Goal: Navigation & Orientation: Understand site structure

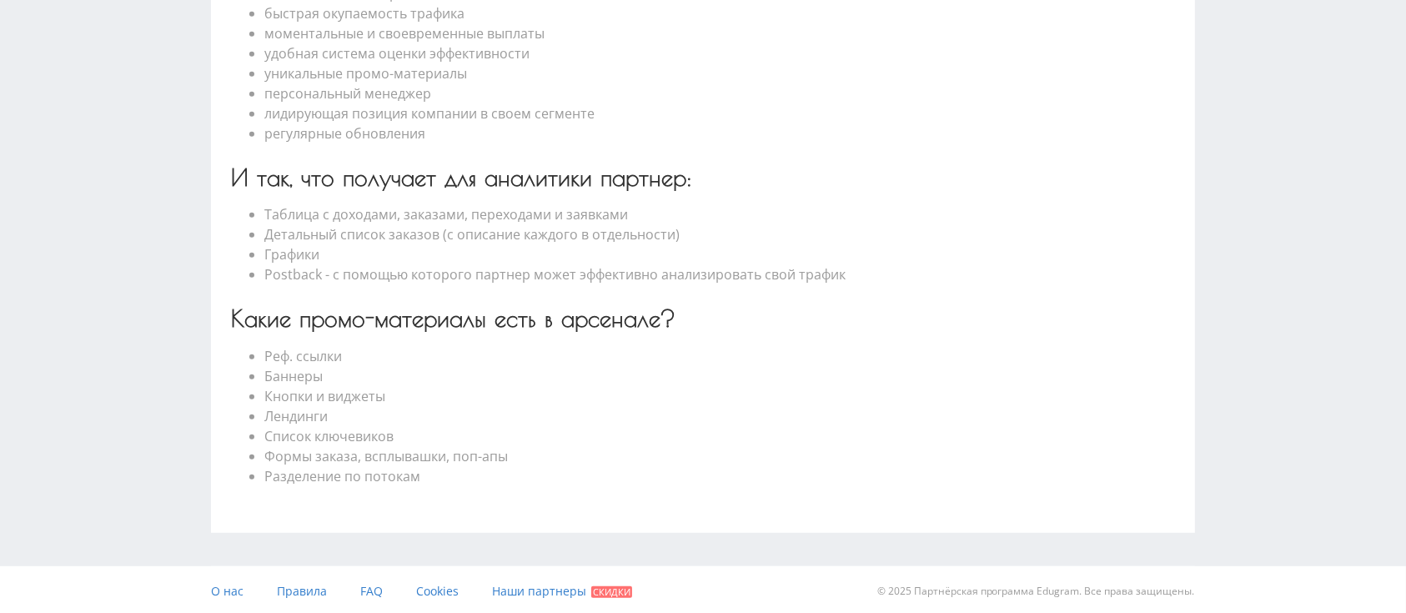
scroll to position [801, 0]
click at [316, 590] on span "Правила" at bounding box center [302, 588] width 50 height 16
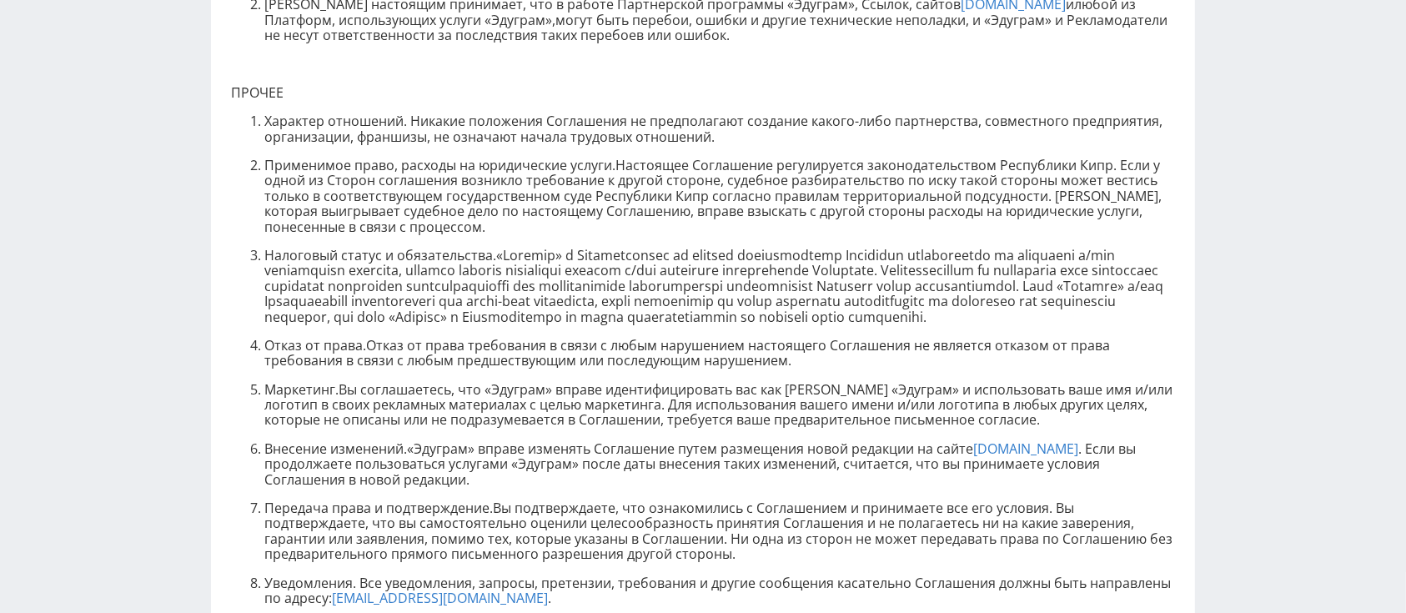
scroll to position [4922, 0]
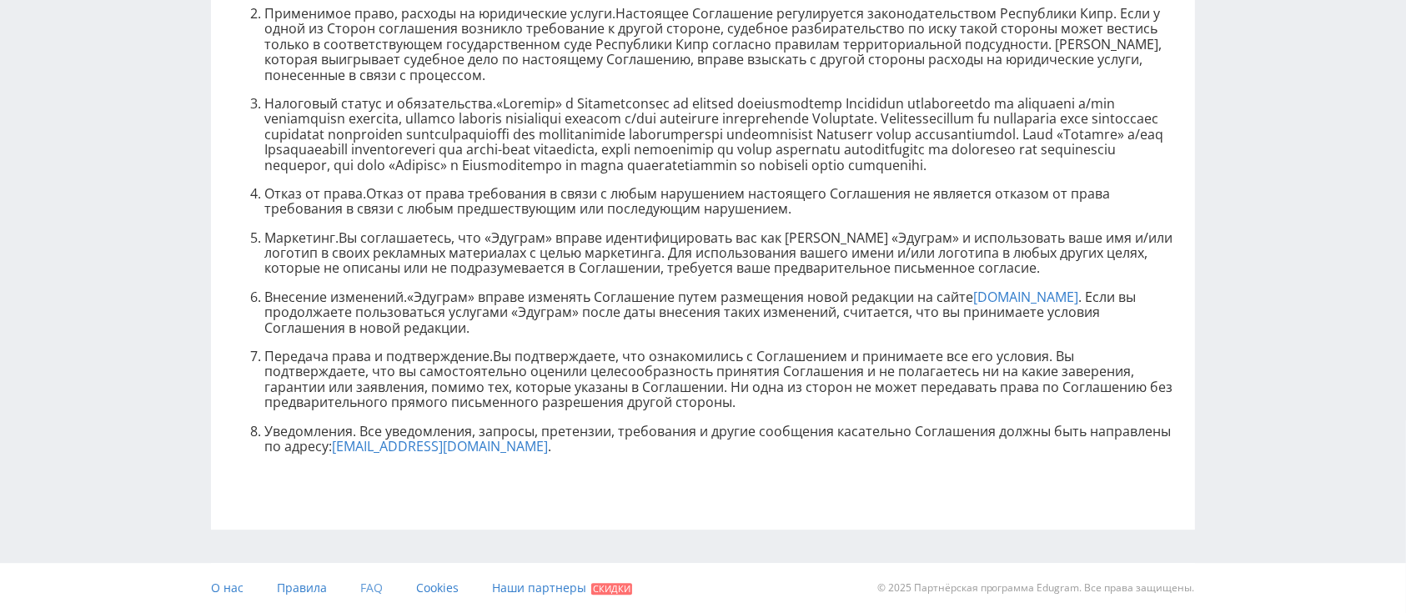
click at [374, 580] on span "FAQ" at bounding box center [371, 588] width 23 height 16
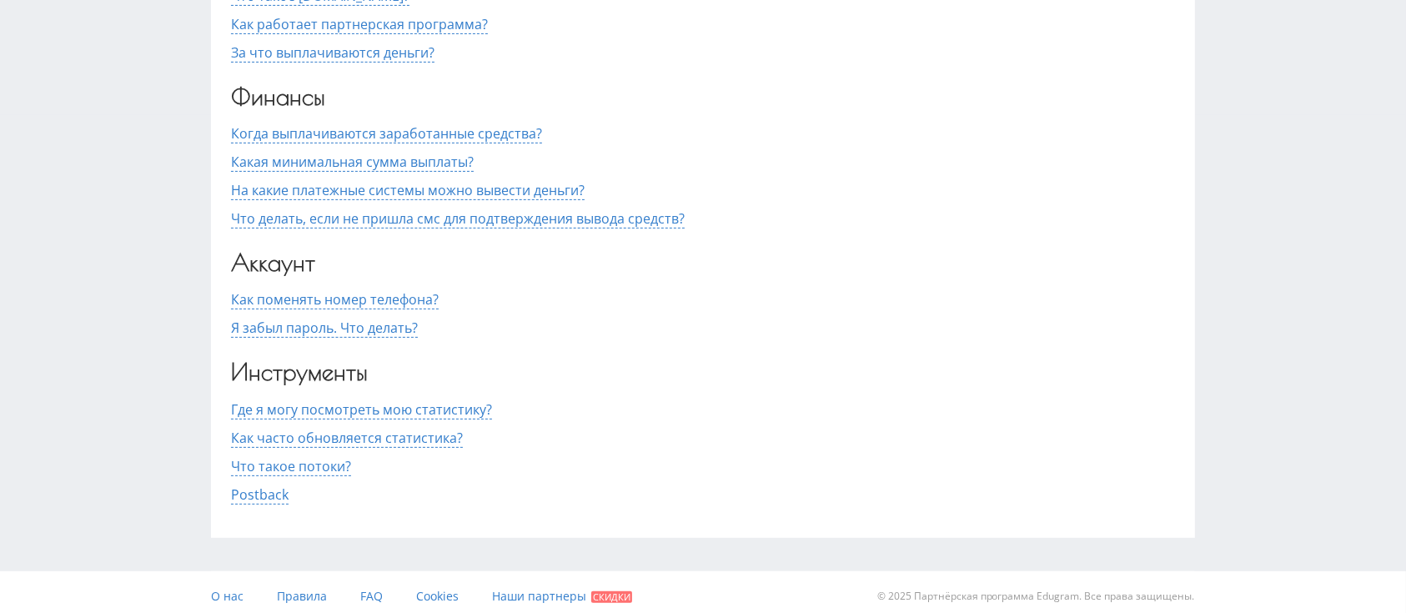
scroll to position [505, 0]
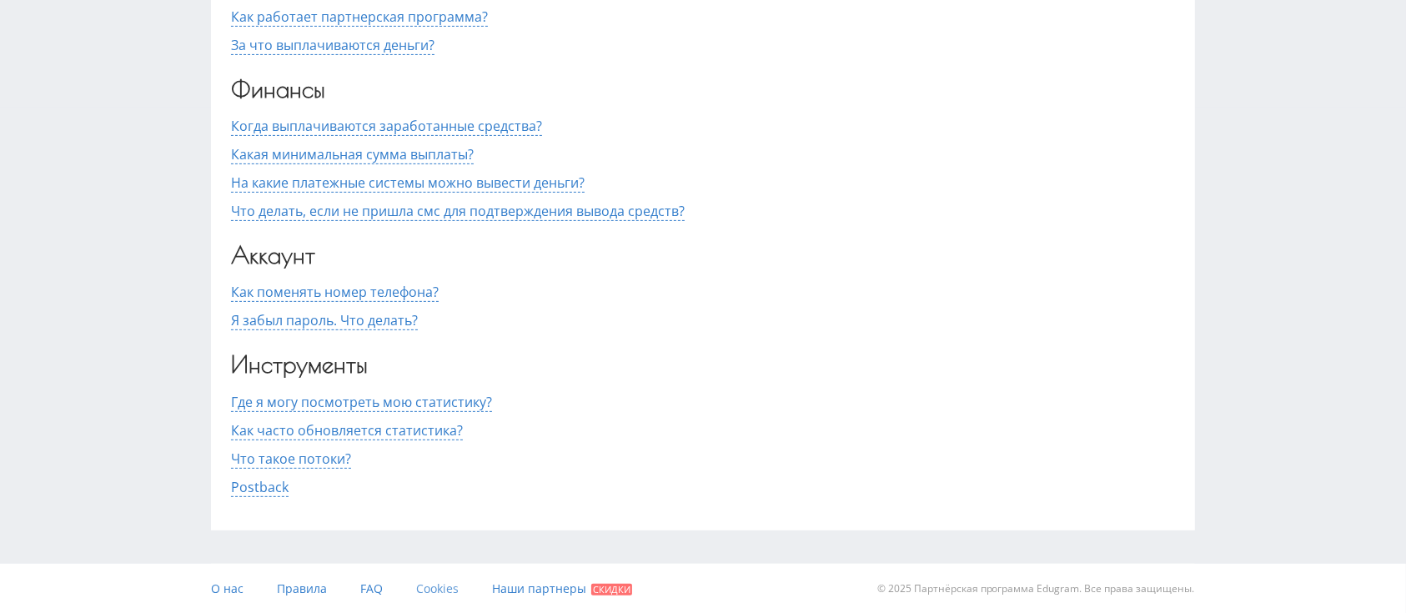
click at [438, 583] on span "Cookies" at bounding box center [437, 588] width 43 height 16
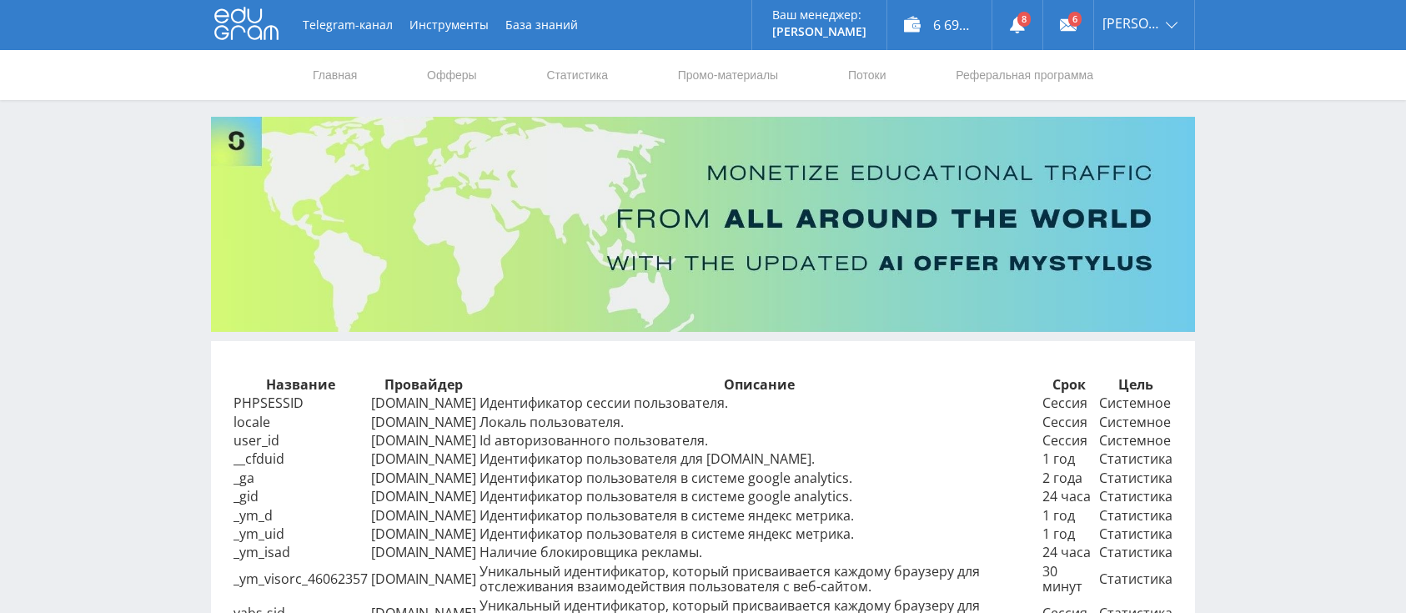
scroll to position [233, 0]
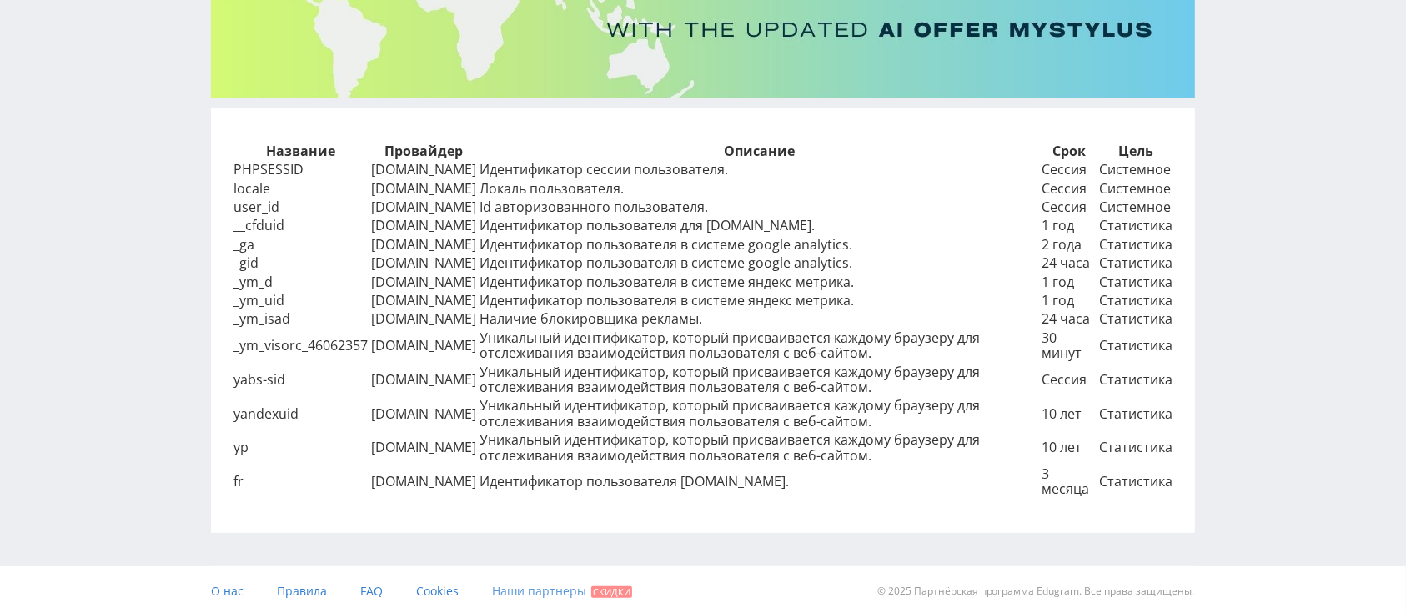
click at [556, 590] on span "Наши партнеры" at bounding box center [539, 591] width 94 height 16
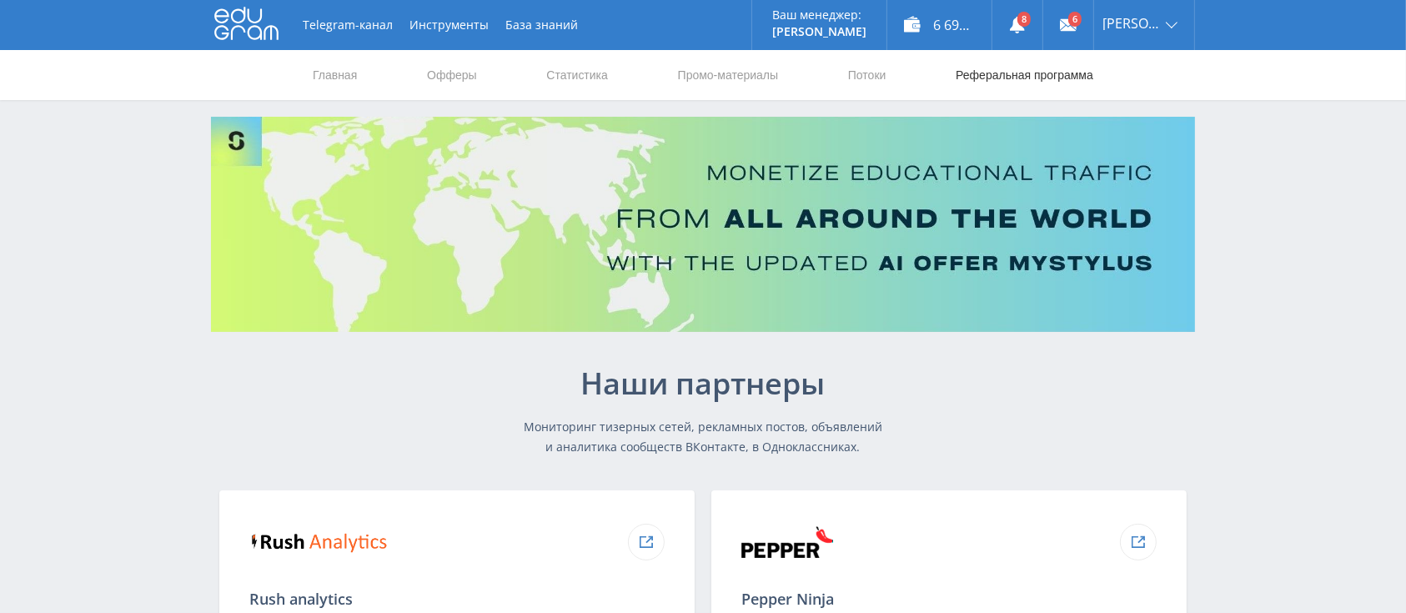
click at [1053, 63] on link "Реферальная программа" at bounding box center [1024, 75] width 141 height 50
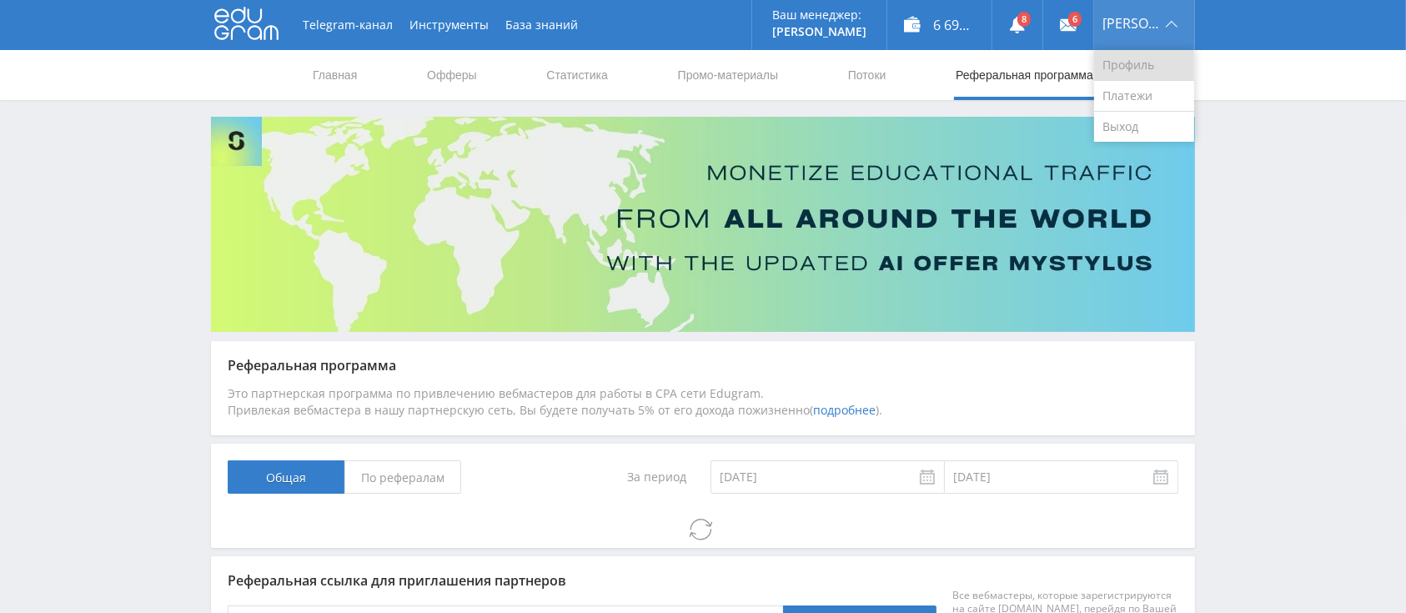
click at [1145, 57] on link "Профиль" at bounding box center [1144, 65] width 100 height 31
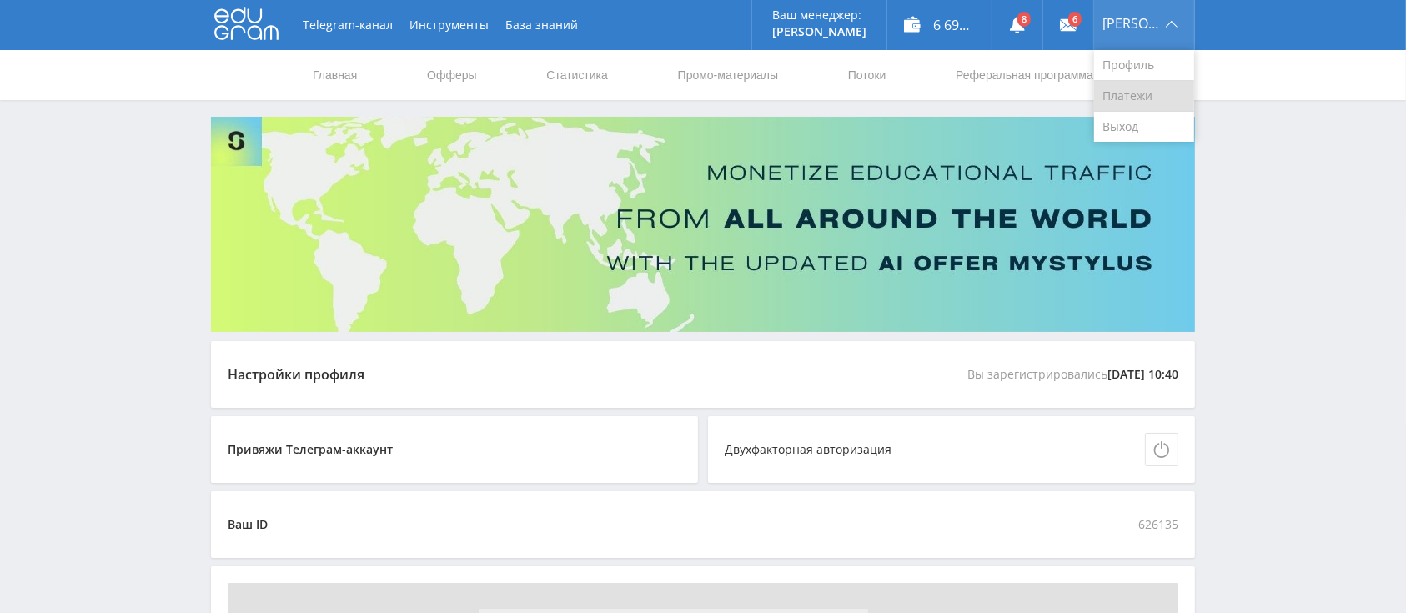
click at [1142, 90] on link "Платежи" at bounding box center [1144, 96] width 100 height 31
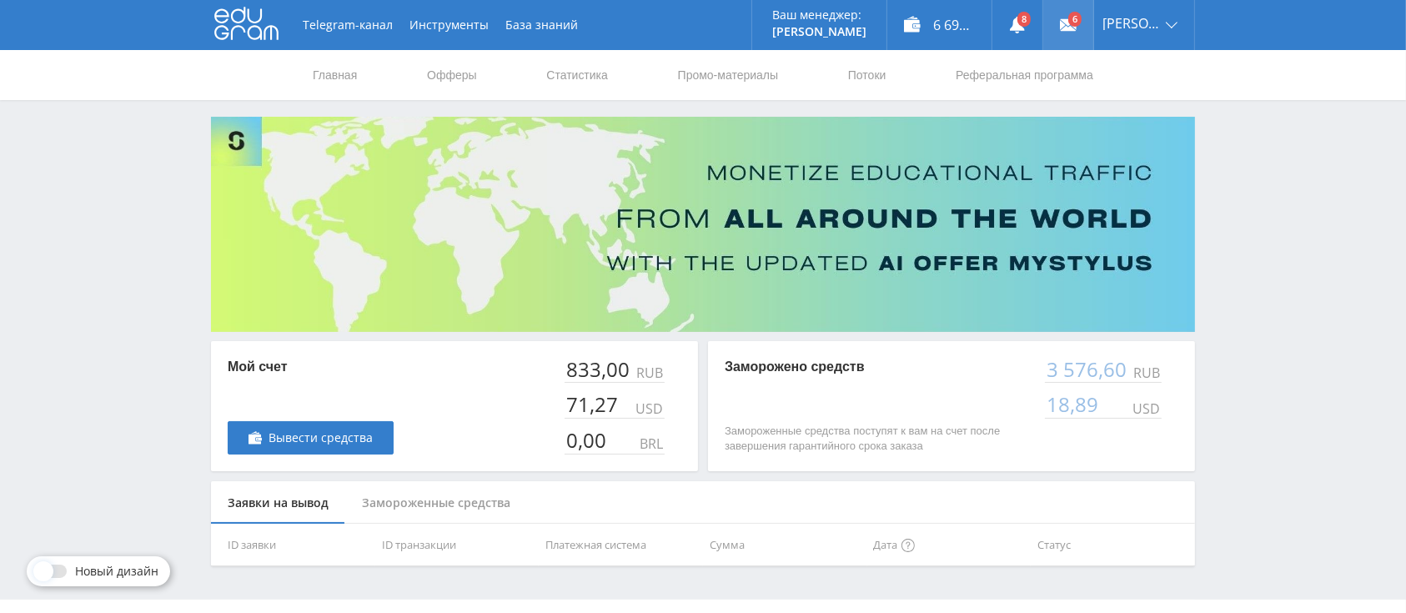
click at [1087, 20] on link at bounding box center [1068, 25] width 50 height 50
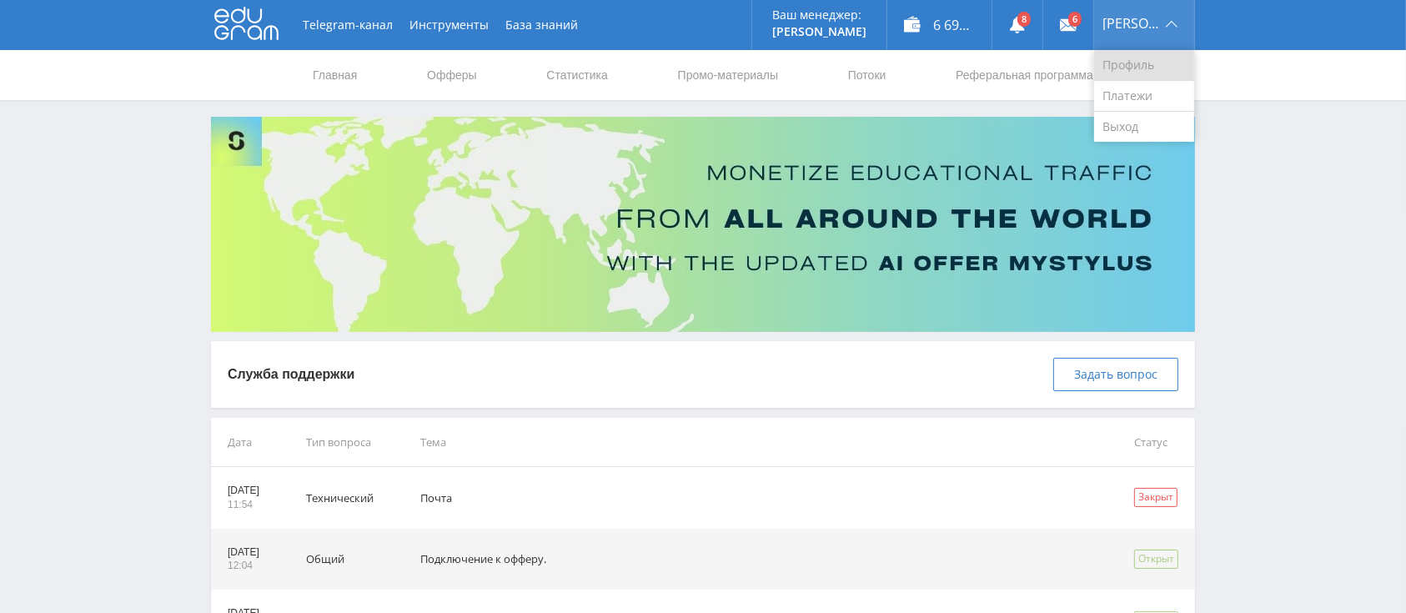
click at [1150, 79] on div "Профиль Платежи Выход" at bounding box center [1144, 96] width 100 height 92
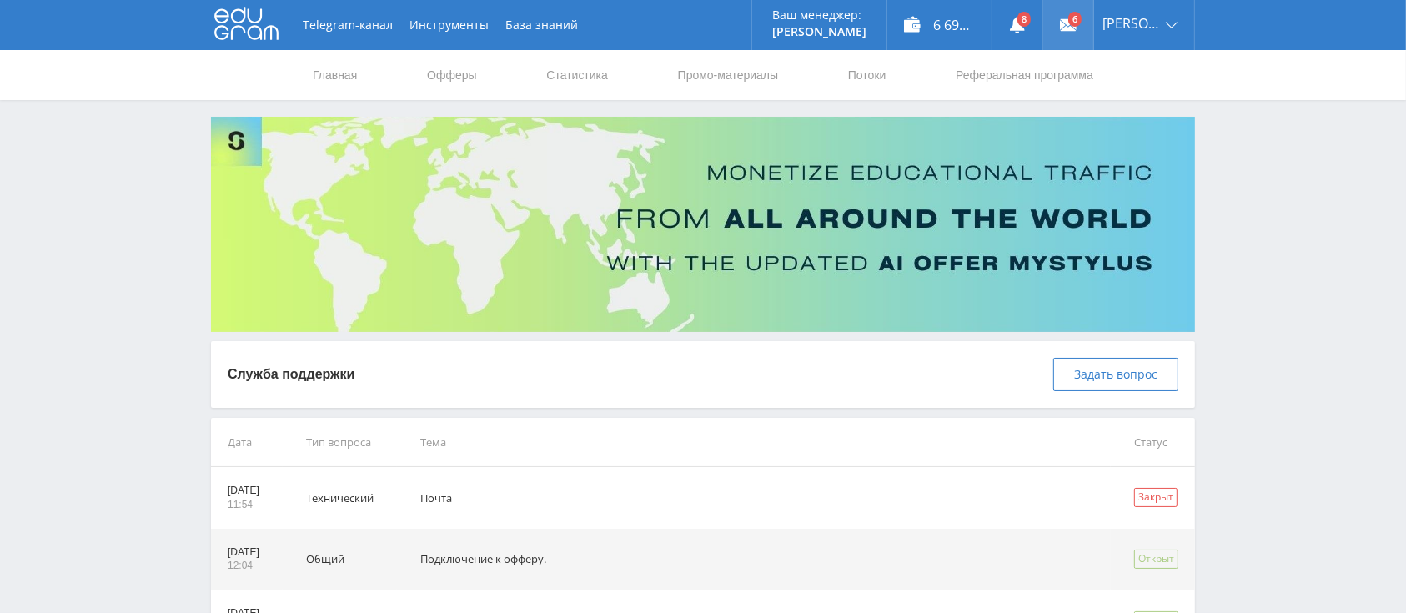
click at [1092, 13] on link at bounding box center [1068, 25] width 50 height 50
click at [1034, 22] on link at bounding box center [1017, 25] width 50 height 50
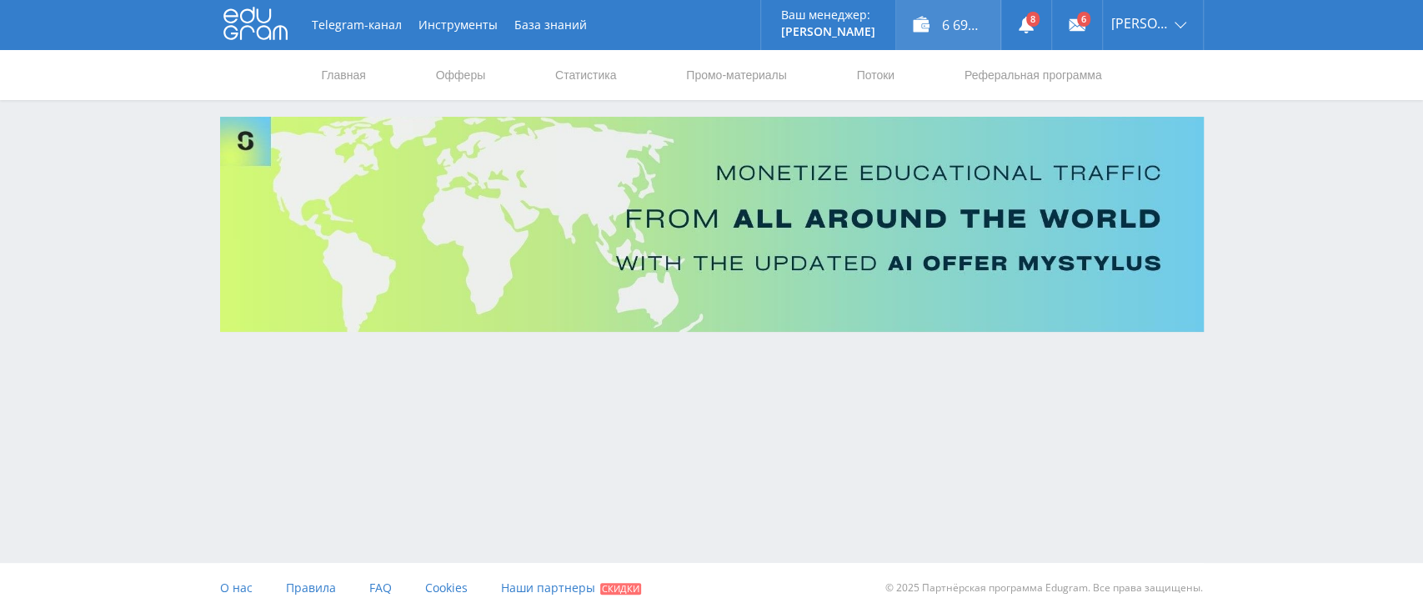
click at [944, 32] on div "6 695,13 ₽" at bounding box center [948, 25] width 104 height 50
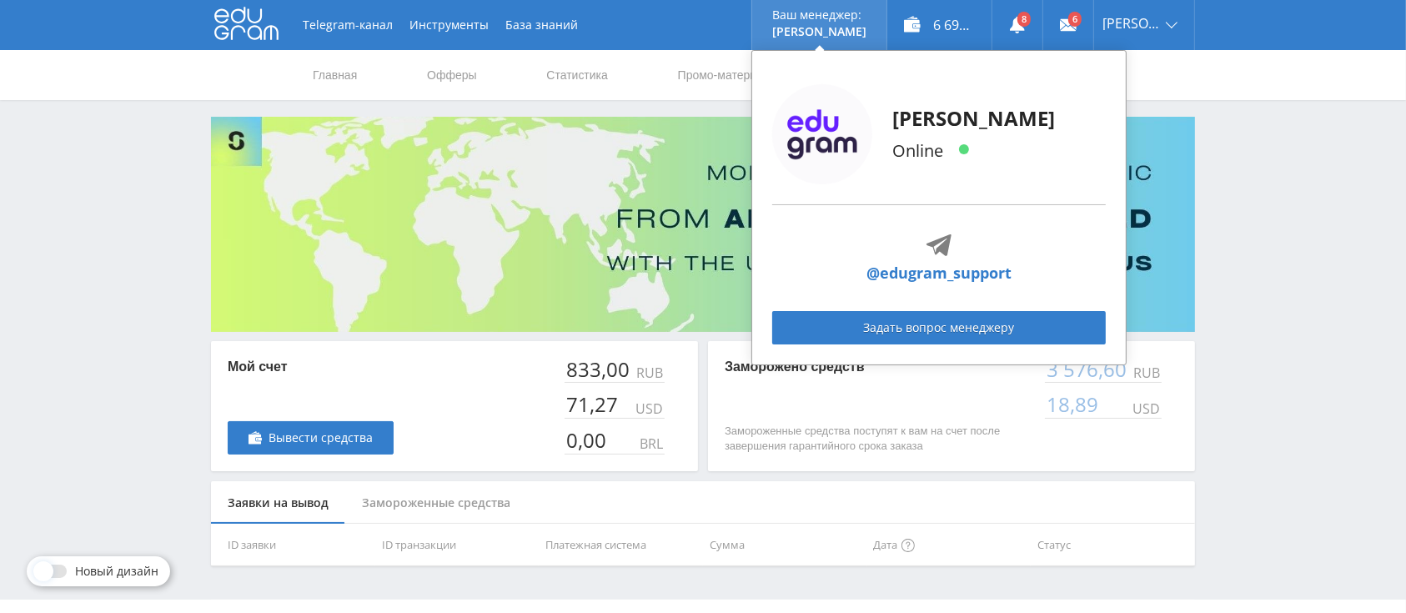
click at [845, 32] on p "[PERSON_NAME]" at bounding box center [819, 31] width 94 height 13
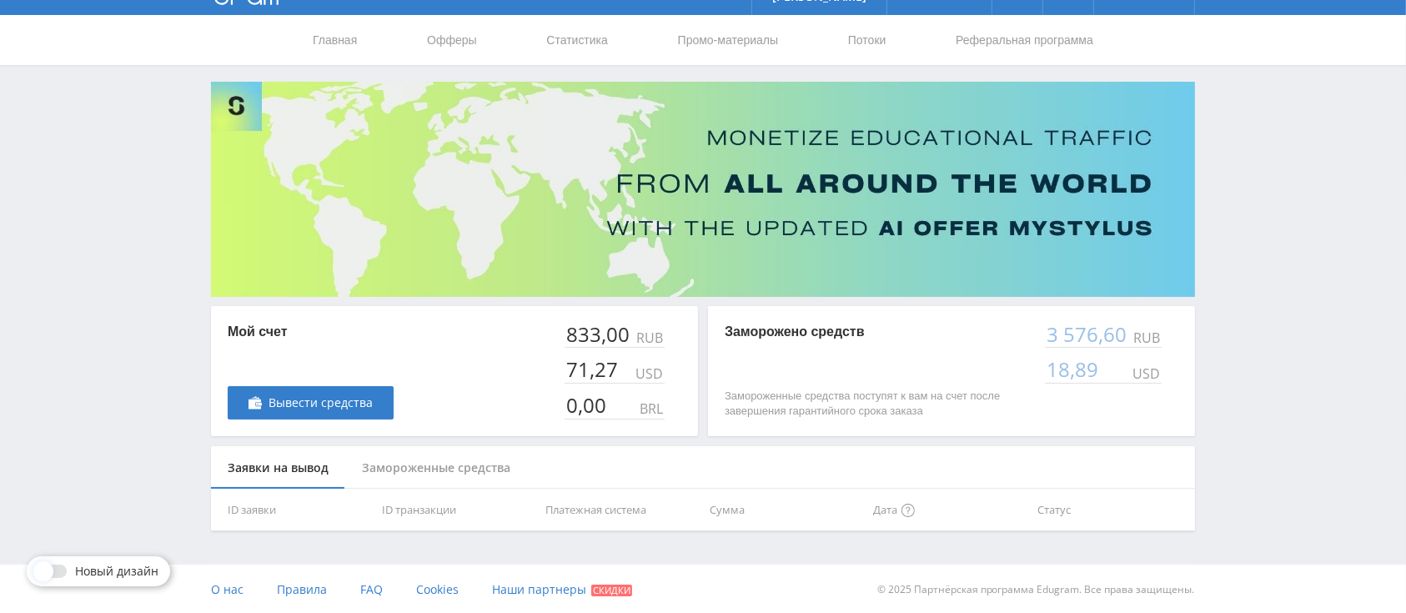
scroll to position [36, 0]
click at [516, 574] on link "Наши партнеры Скидки" at bounding box center [562, 589] width 140 height 50
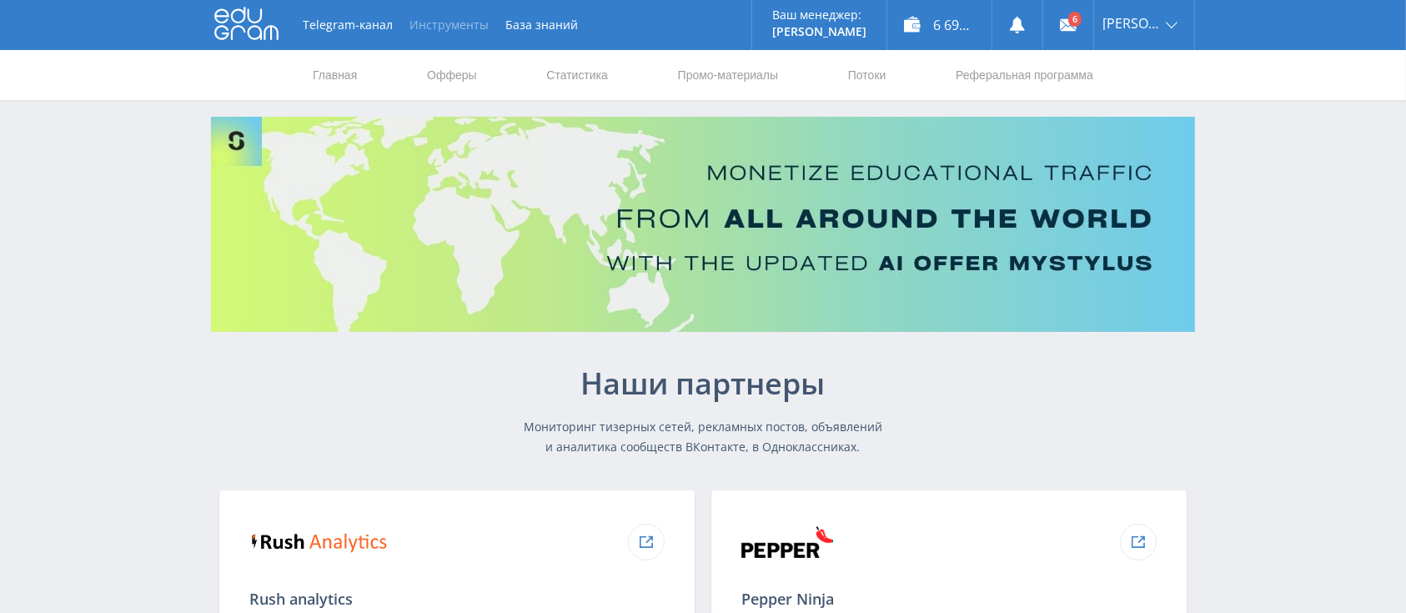
click at [446, 17] on button "Инструменты" at bounding box center [449, 25] width 96 height 50
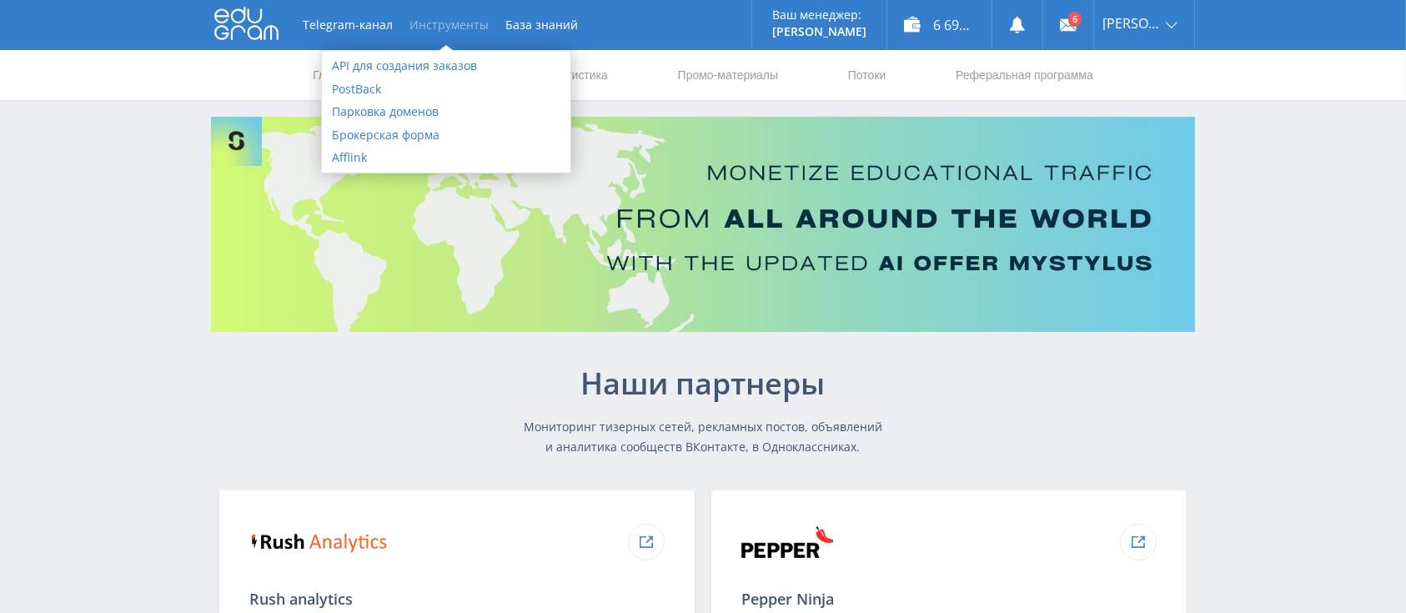
click at [469, 49] on body at bounding box center [703, 306] width 1406 height 613
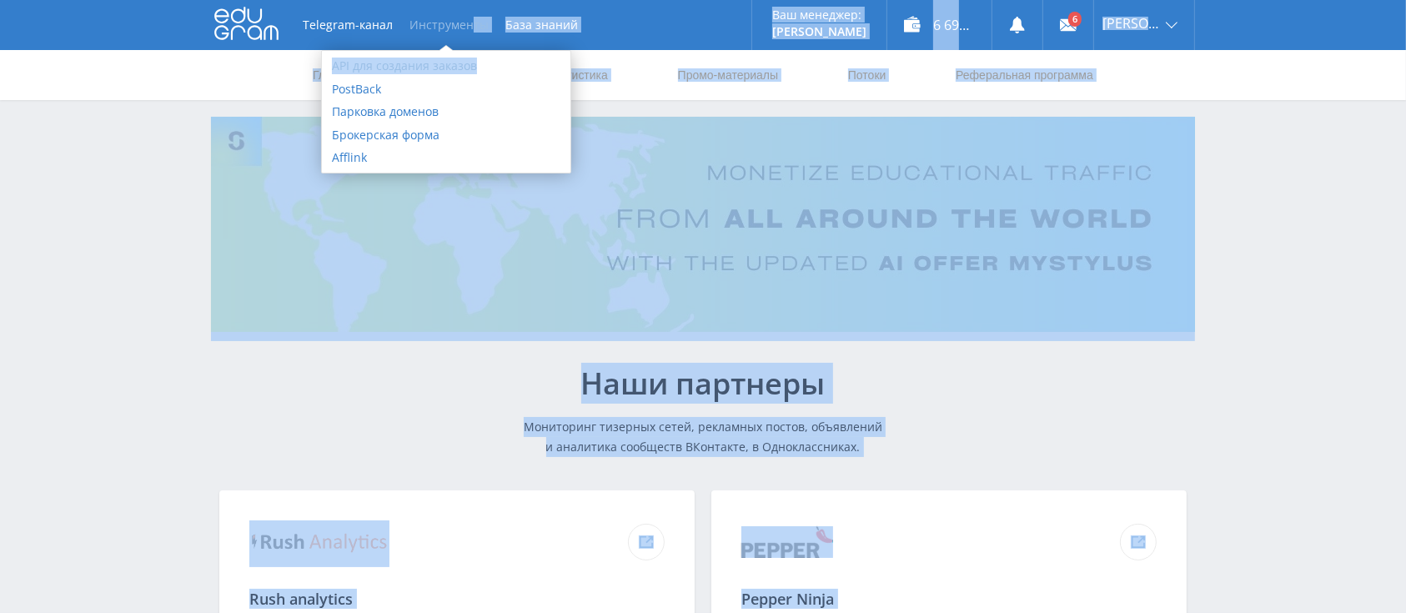
click at [463, 66] on link "API для создания заказов" at bounding box center [446, 65] width 249 height 23
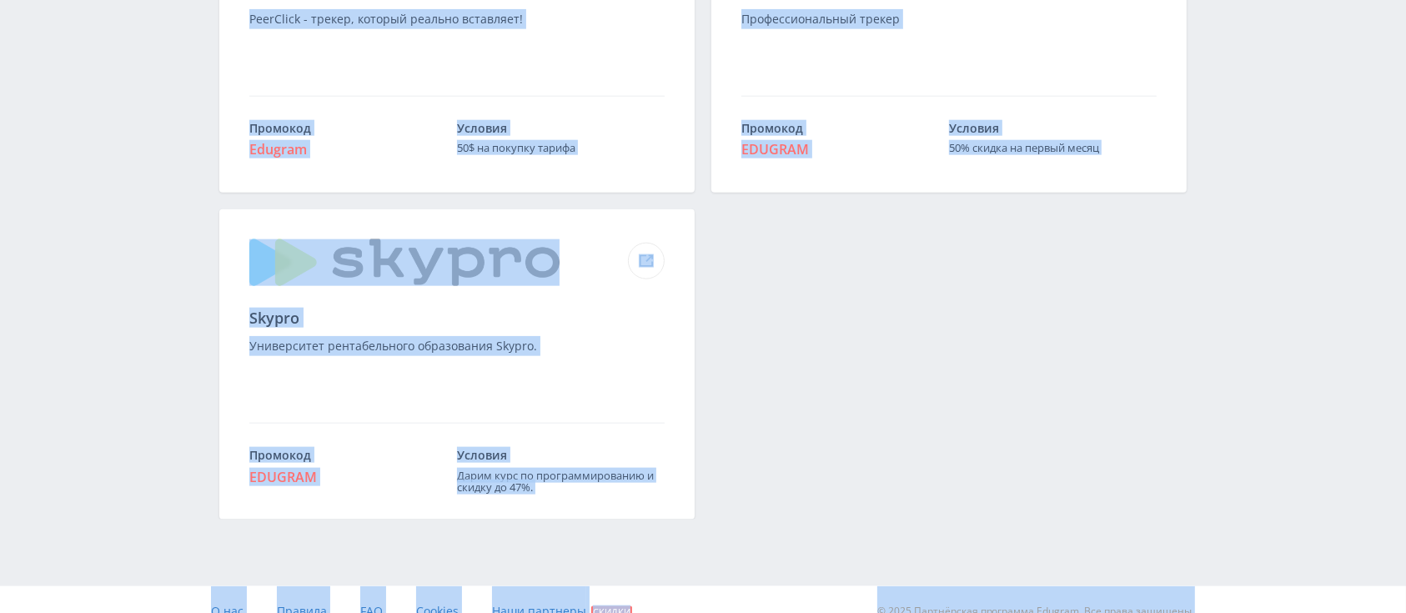
scroll to position [1941, 0]
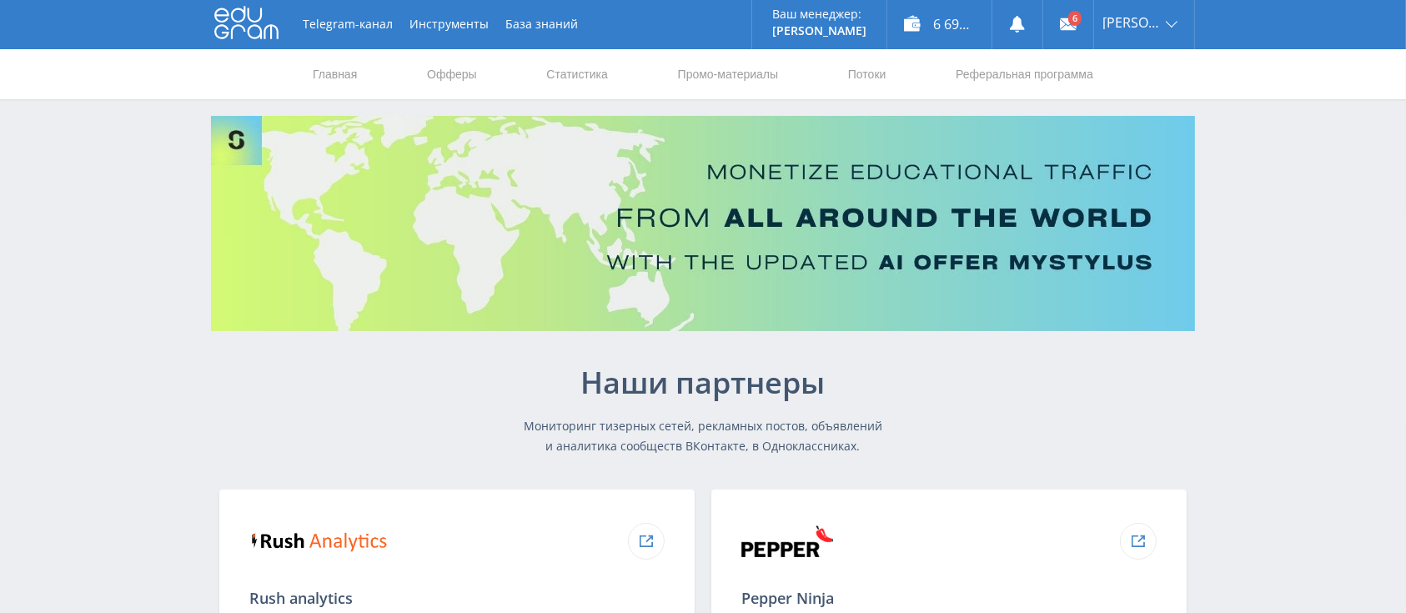
scroll to position [0, 0]
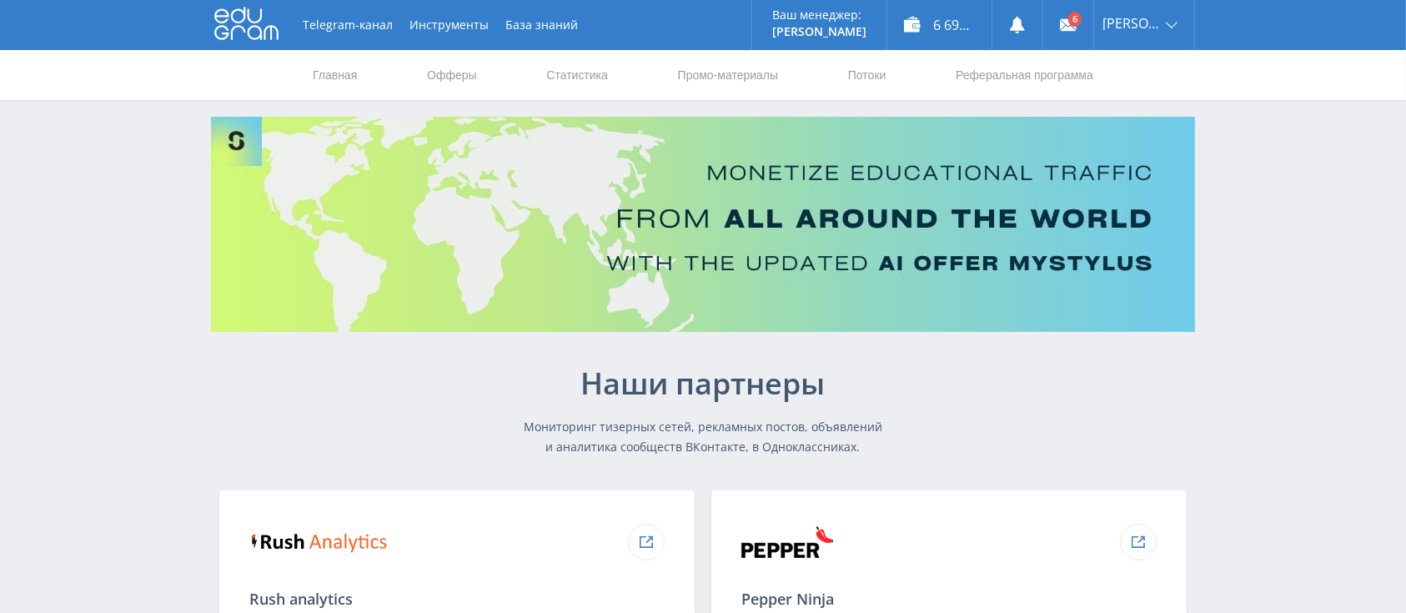
click at [250, 26] on icon at bounding box center [246, 23] width 64 height 33
